Goal: Information Seeking & Learning: Check status

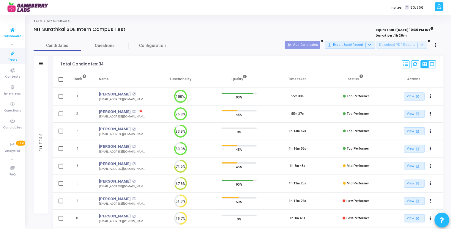
click at [11, 32] on icon at bounding box center [13, 29] width 12 height 7
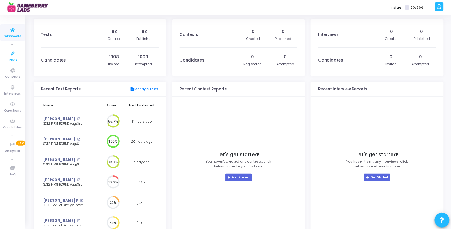
click at [7, 58] on link "Tests" at bounding box center [12, 56] width 25 height 16
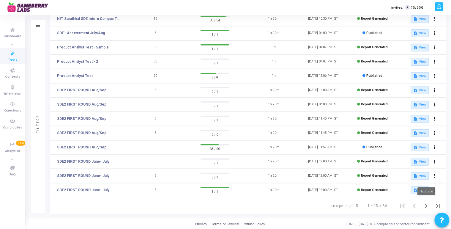
click at [429, 205] on icon "Next page" at bounding box center [426, 206] width 8 height 8
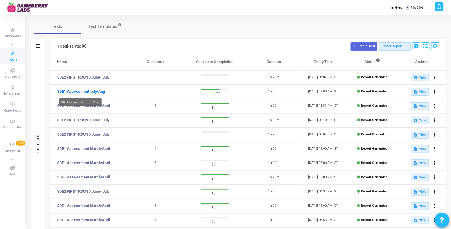
click at [91, 93] on link "SDE1 Assessment July/Aug" at bounding box center [81, 91] width 48 height 5
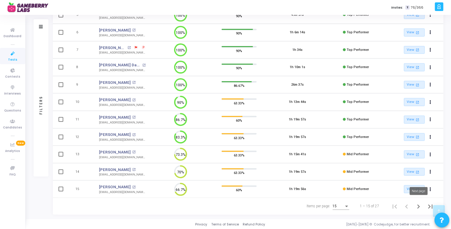
click at [416, 205] on icon "Next page" at bounding box center [418, 206] width 8 height 8
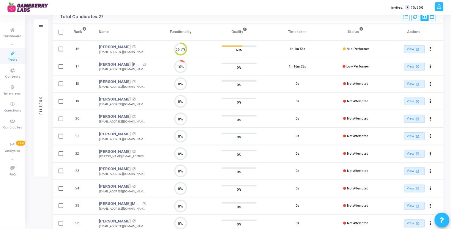
scroll to position [99, 0]
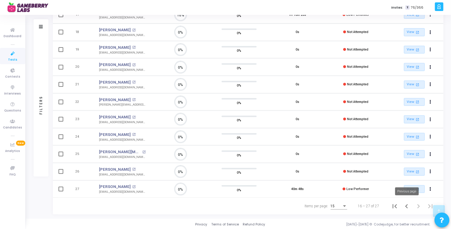
click at [405, 205] on icon "Previous page" at bounding box center [406, 206] width 8 height 8
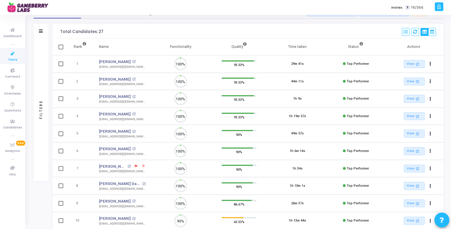
scroll to position [3, 2]
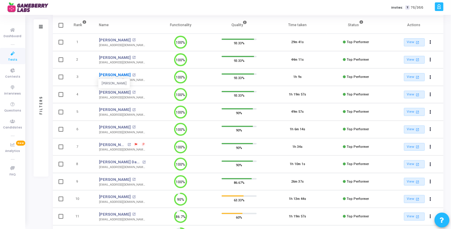
click at [118, 75] on link "[PERSON_NAME]" at bounding box center [115, 75] width 32 height 6
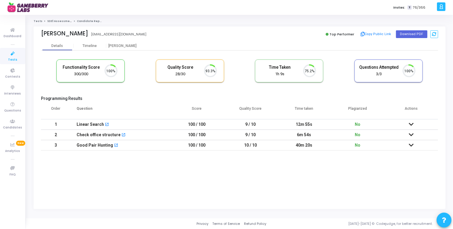
scroll to position [12, 15]
